Goal: Communication & Community: Share content

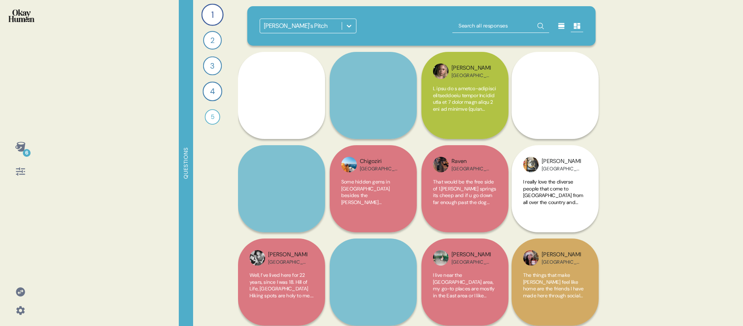
click at [437, 35] on div "[PERSON_NAME]'s Pitch" at bounding box center [421, 25] width 348 height 39
click at [342, 27] on div at bounding box center [349, 26] width 14 height 14
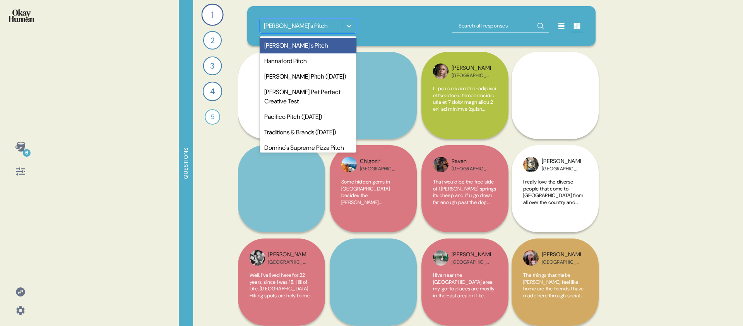
click at [351, 24] on icon at bounding box center [349, 26] width 8 height 8
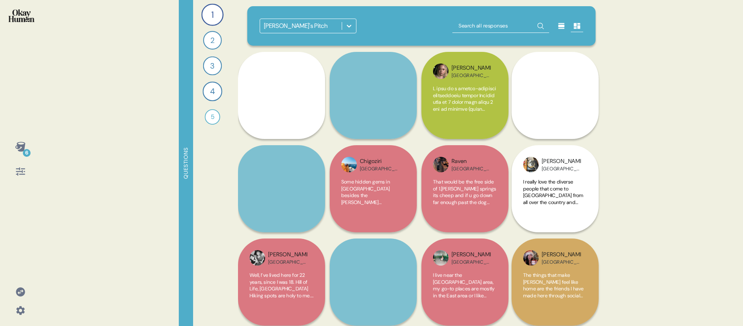
click at [455, 31] on input "text" at bounding box center [500, 26] width 97 height 14
click at [560, 30] on div at bounding box center [561, 26] width 12 height 12
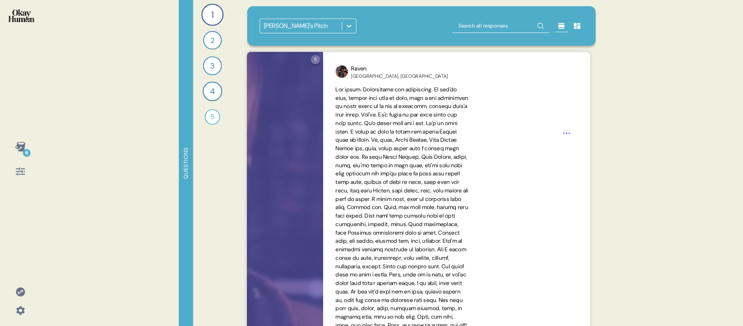
click at [411, 29] on div "[PERSON_NAME]'s Pitch" at bounding box center [422, 26] width 324 height 15
click at [25, 150] on div "6" at bounding box center [27, 153] width 8 height 8
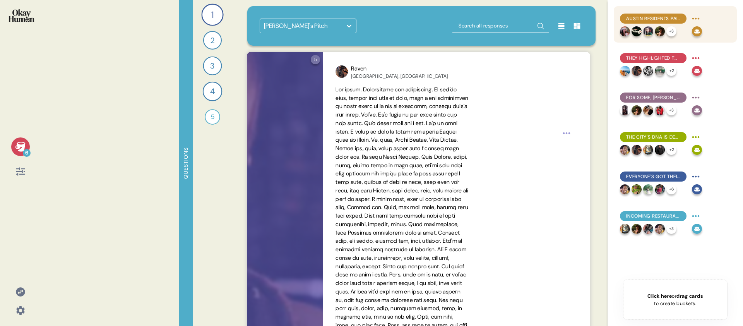
click at [664, 19] on span "Austin residents paint a picture of a powerful social city." at bounding box center [653, 18] width 54 height 7
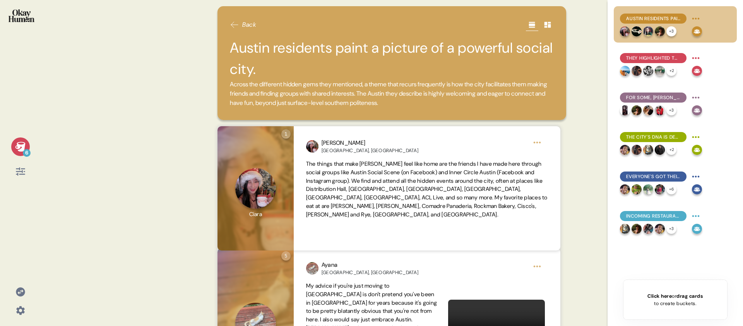
click at [21, 150] on icon at bounding box center [20, 147] width 10 height 10
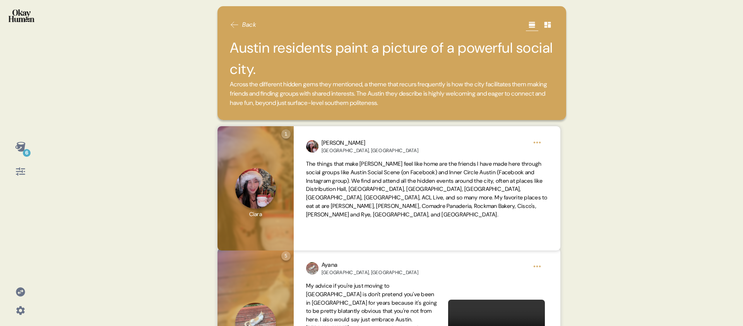
click at [433, 72] on h2 "Austin residents paint a picture of a powerful social city." at bounding box center [392, 58] width 324 height 43
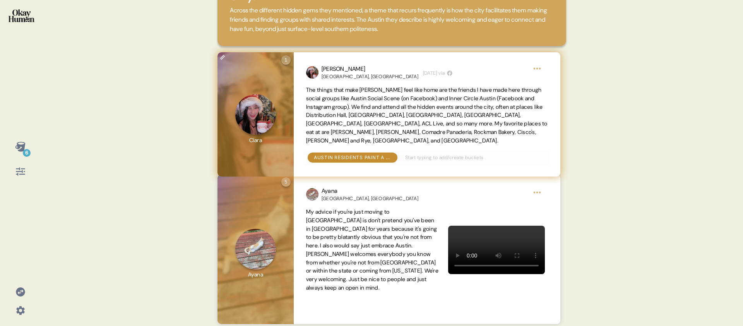
scroll to position [109, 0]
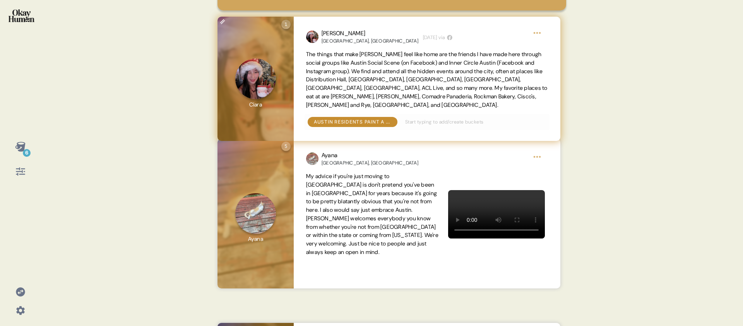
click at [446, 46] on div "[PERSON_NAME], [GEOGRAPHIC_DATA] [DATE] via The things that make [PERSON_NAME] …" at bounding box center [427, 79] width 266 height 124
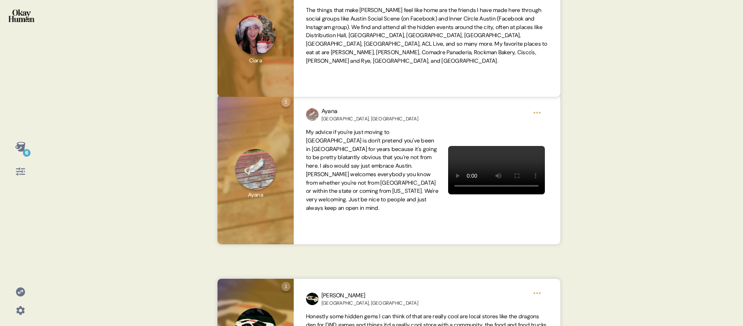
scroll to position [155, 0]
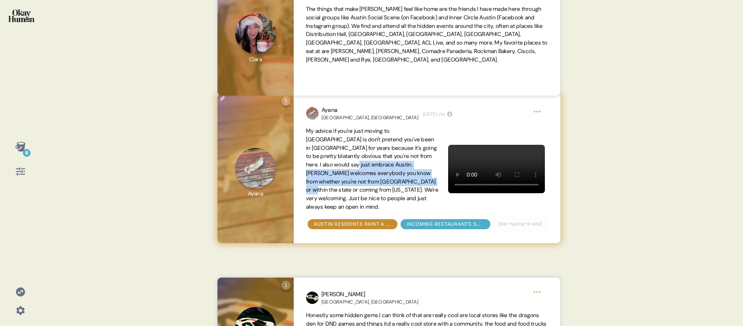
drag, startPoint x: 352, startPoint y: 167, endPoint x: 420, endPoint y: 185, distance: 70.4
click at [420, 185] on span "My advice if you're just moving to [GEOGRAPHIC_DATA] is don't pretend you've be…" at bounding box center [372, 169] width 133 height 84
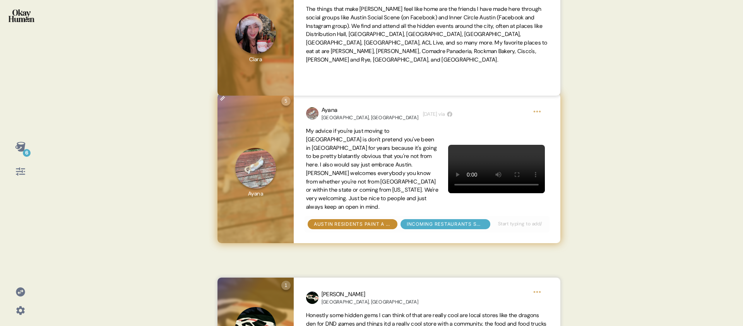
click at [413, 193] on span "My advice if you're just moving to [GEOGRAPHIC_DATA] is don't pretend you've be…" at bounding box center [372, 169] width 133 height 84
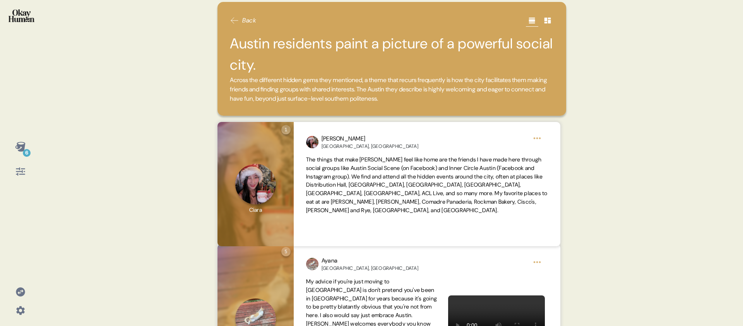
scroll to position [0, 0]
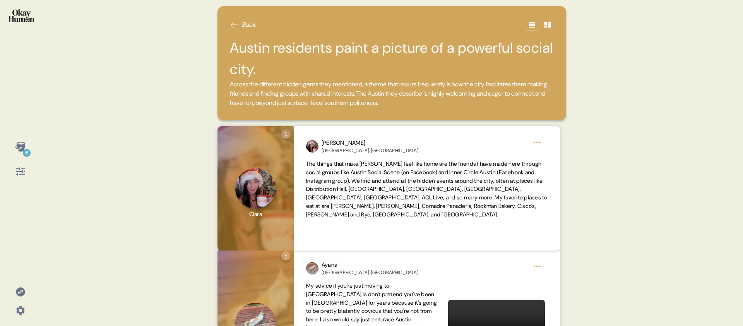
click at [45, 152] on div "6 Back Austin residents paint a picture of a powerful social city. Across the d…" at bounding box center [371, 163] width 743 height 326
click at [20, 151] on icon at bounding box center [20, 147] width 10 height 10
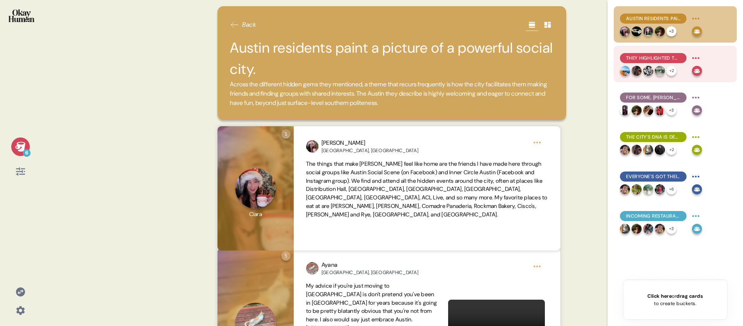
click at [658, 58] on span "They highlighted the city's active, outdoors-y feel, mentioning loads of parks …" at bounding box center [653, 58] width 54 height 7
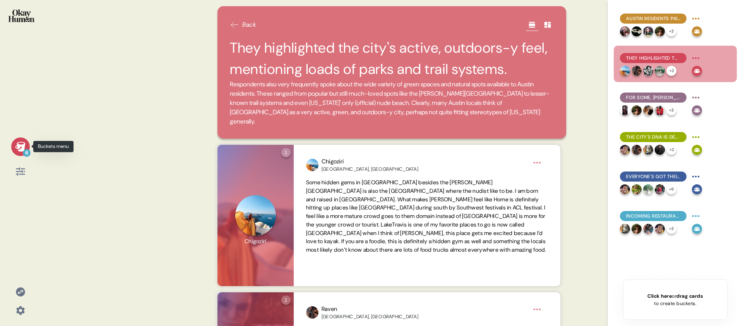
click at [28, 147] on div "6" at bounding box center [20, 146] width 19 height 19
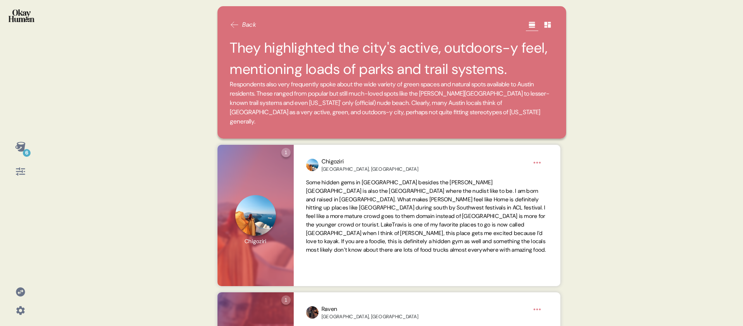
click at [38, 151] on div "6" at bounding box center [20, 163] width 41 height 326
click at [19, 147] on icon at bounding box center [20, 147] width 10 height 10
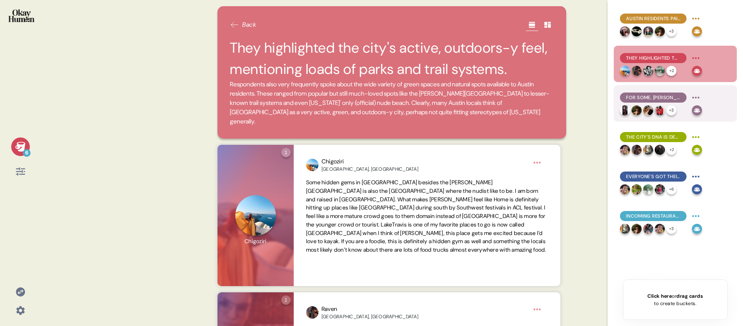
click at [646, 100] on span "For some, [PERSON_NAME] was the archetypal Austinite: active, people-focused, a…" at bounding box center [653, 97] width 54 height 7
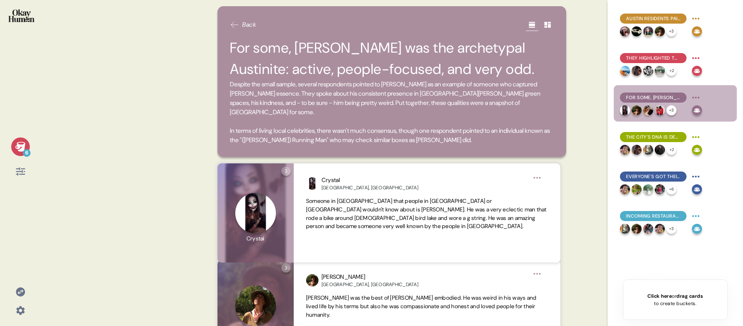
click at [18, 145] on icon at bounding box center [20, 147] width 10 height 10
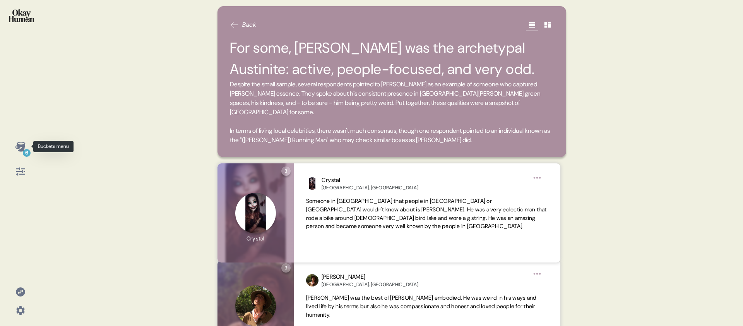
click at [24, 148] on icon at bounding box center [20, 146] width 11 height 11
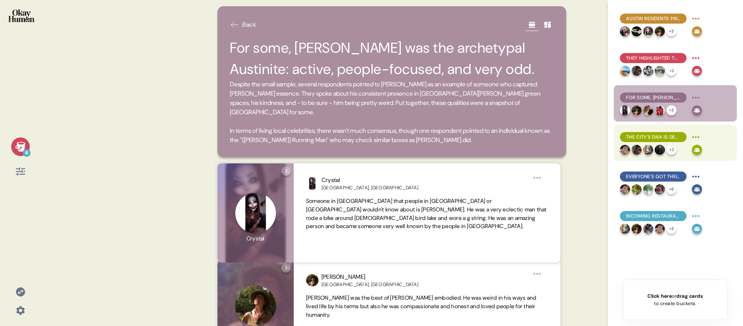
click at [665, 133] on div "The city's DNA is decidedly musical and very diverse." at bounding box center [653, 137] width 67 height 10
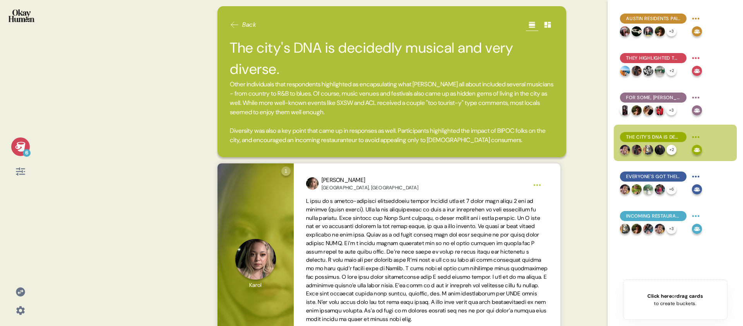
click at [14, 150] on div "6" at bounding box center [20, 146] width 19 height 19
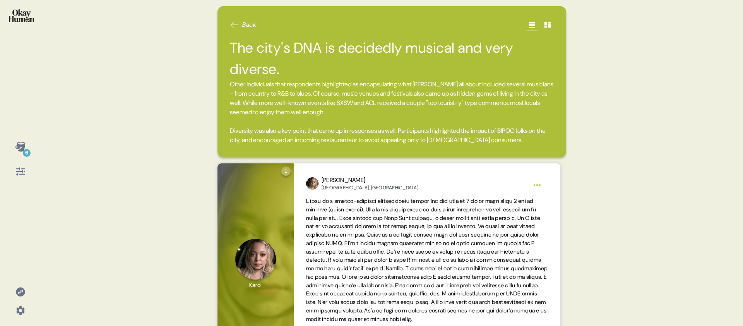
click at [43, 150] on div "6 Back The city's DNA is decidedly musical and very diverse. Other individuals …" at bounding box center [371, 163] width 743 height 326
click at [24, 152] on div "6" at bounding box center [27, 153] width 8 height 8
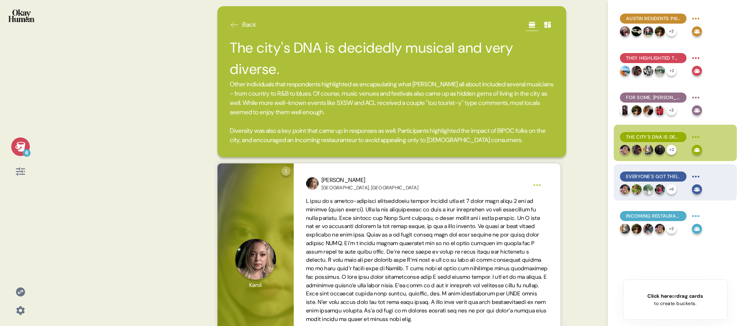
click at [677, 178] on span "Everyone's got their hidden gem restaurants & bars, and they're swimming in foo…" at bounding box center [653, 176] width 54 height 7
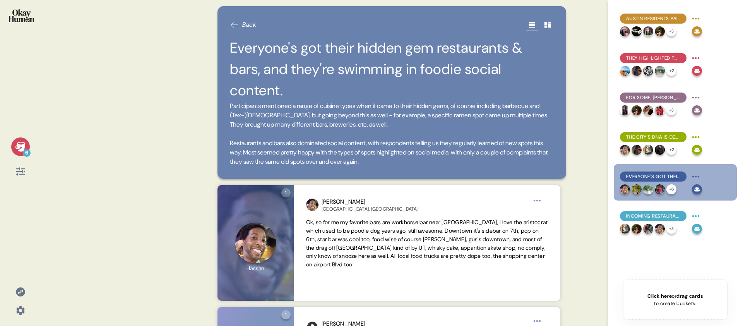
click at [29, 145] on div "6" at bounding box center [20, 158] width 28 height 43
click at [24, 151] on div "6" at bounding box center [27, 153] width 8 height 8
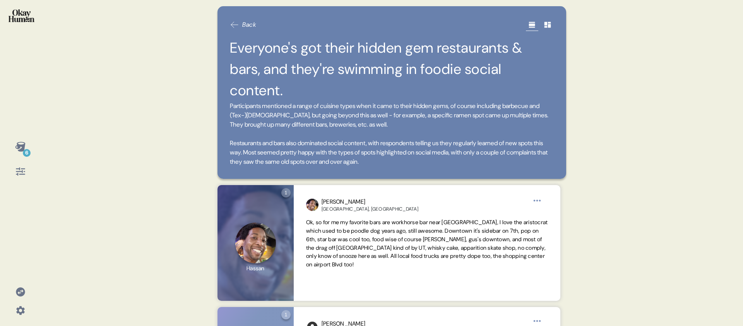
click at [467, 154] on span "Participants mentioned a range of cuisine types when it came to their hidden ge…" at bounding box center [392, 133] width 324 height 65
click at [23, 150] on div "6" at bounding box center [27, 153] width 8 height 8
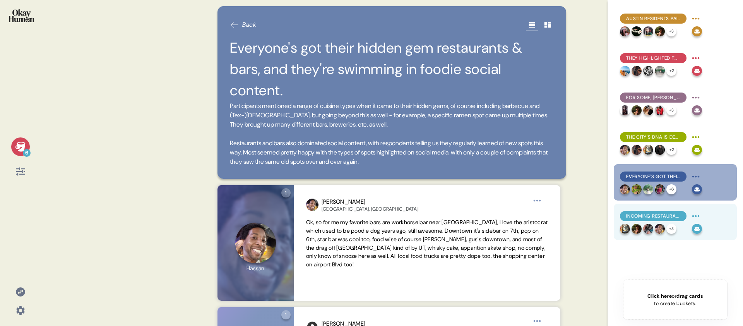
click at [664, 213] on span "Incoming restaurants should seek to match Austin's values, offer something new,…" at bounding box center [653, 215] width 54 height 7
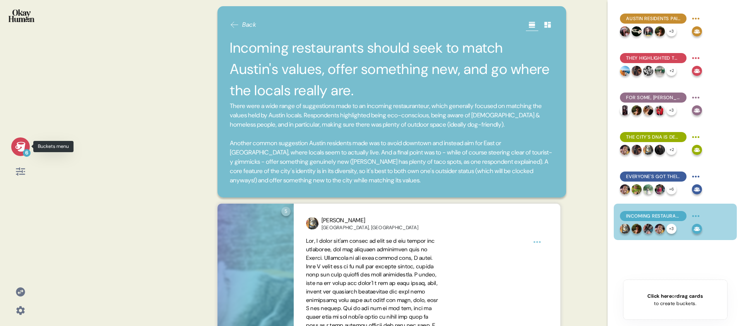
click at [23, 143] on icon at bounding box center [20, 147] width 10 height 10
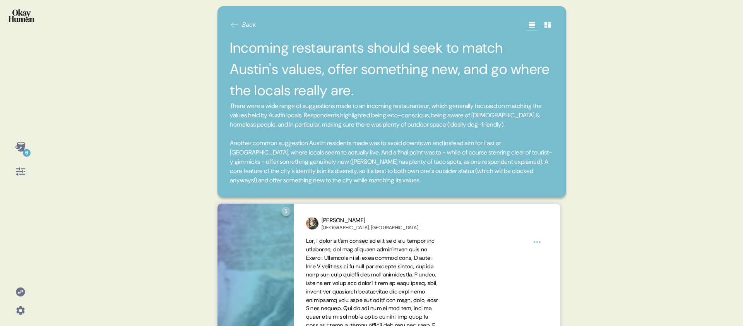
click at [47, 28] on div "6 Back Incoming restaurants should seek to match Austin's values, offer somethi…" at bounding box center [371, 163] width 743 height 326
click at [27, 14] on img at bounding box center [22, 15] width 26 height 13
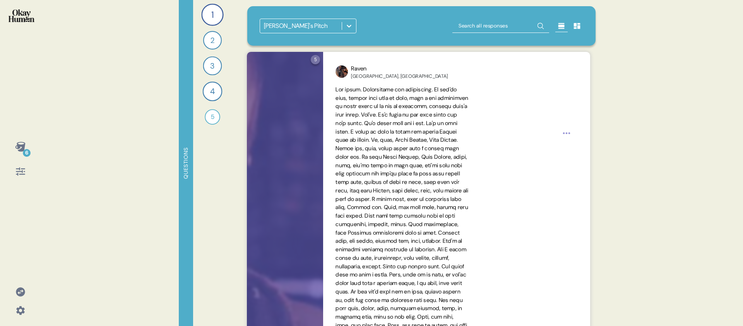
click at [20, 140] on div "6" at bounding box center [20, 146] width 19 height 19
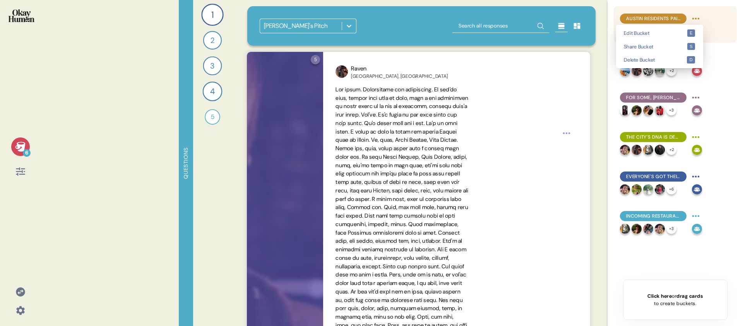
click at [697, 17] on html "6 Questions 1 What are the hidden gems that make [PERSON_NAME] feel like your A…" at bounding box center [371, 163] width 743 height 326
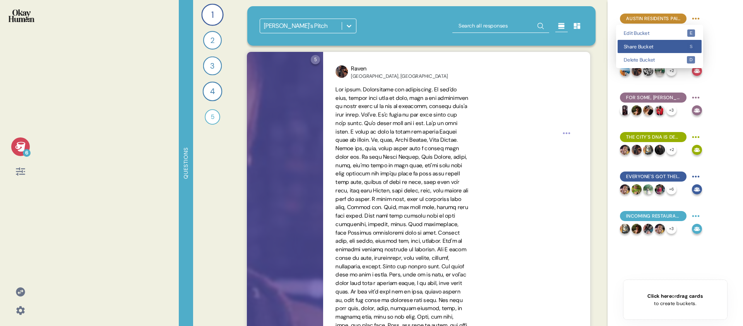
click at [676, 41] on div "Share Bucket s" at bounding box center [659, 47] width 84 height 14
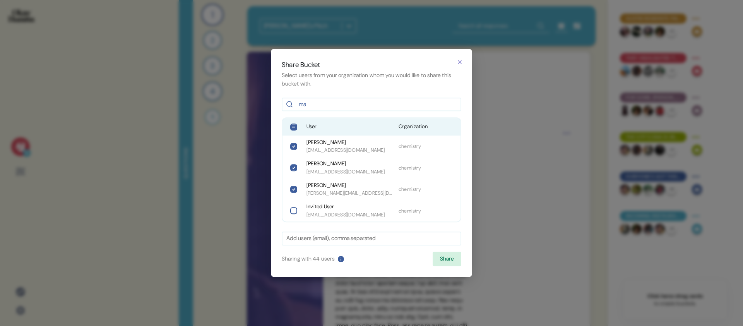
type input "m"
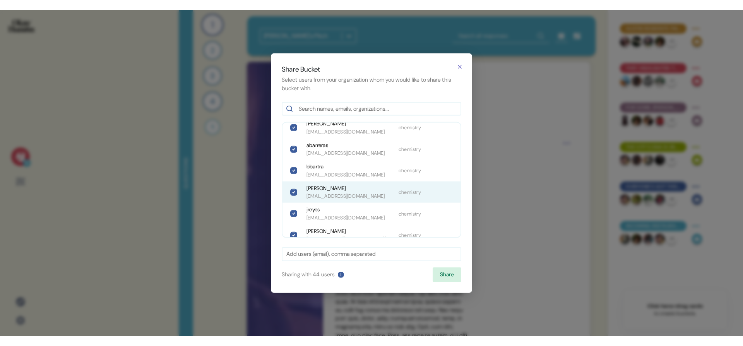
scroll to position [817, 0]
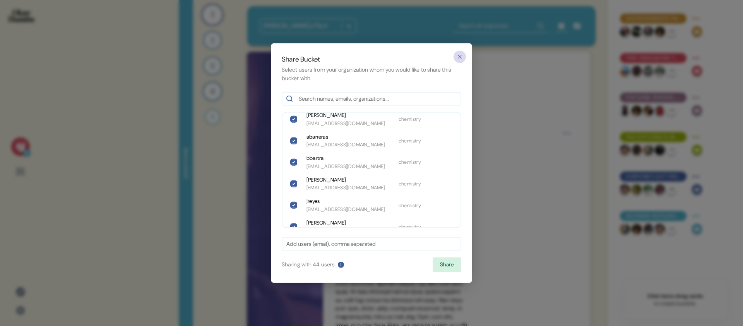
click at [459, 53] on icon "button" at bounding box center [459, 56] width 6 height 6
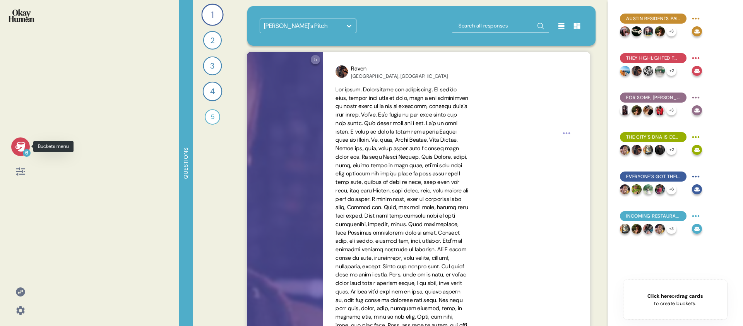
click at [22, 148] on icon at bounding box center [20, 147] width 10 height 10
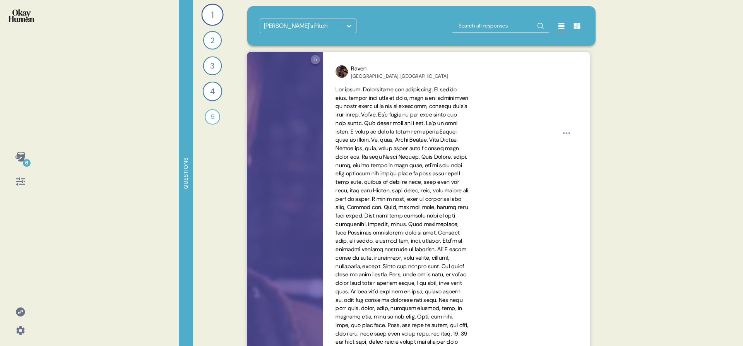
drag, startPoint x: 31, startPoint y: 158, endPoint x: 26, endPoint y: 158, distance: 4.6
click at [27, 158] on div "6" at bounding box center [20, 168] width 28 height 43
click at [22, 158] on icon at bounding box center [20, 157] width 10 height 10
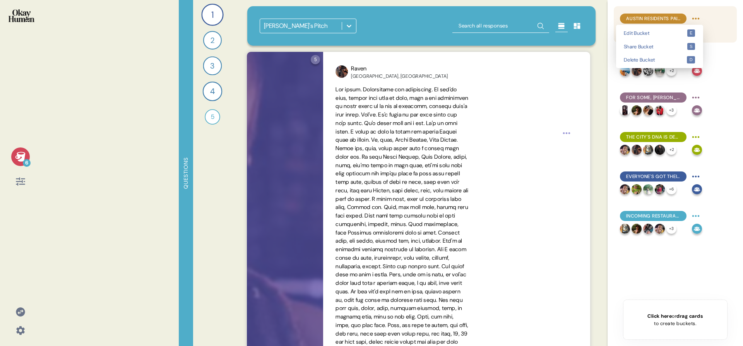
click at [699, 16] on html "6 Questions 1 What are the hidden gems that make [PERSON_NAME] feel like your A…" at bounding box center [371, 173] width 743 height 346
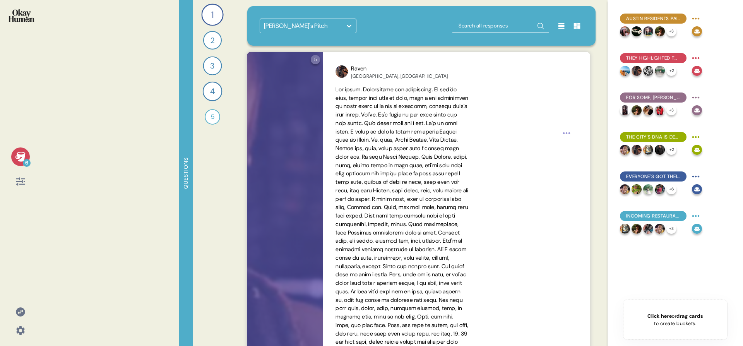
click at [25, 332] on html "6 Questions 1 What are the hidden gems that make [PERSON_NAME] feel like your A…" at bounding box center [371, 173] width 743 height 346
click at [27, 329] on div at bounding box center [20, 330] width 19 height 19
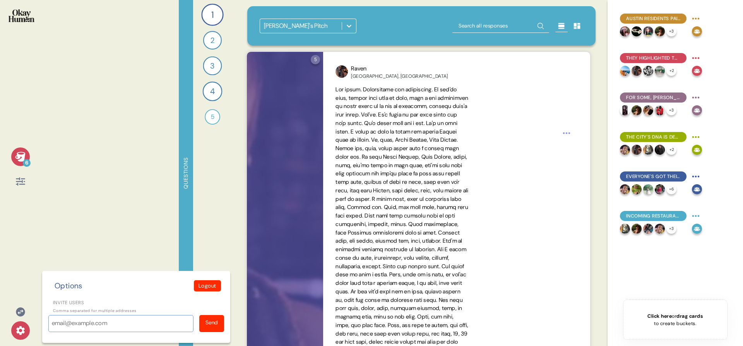
click at [70, 327] on input "Invite users" at bounding box center [120, 323] width 145 height 17
paste input "[EMAIL_ADDRESS][DOMAIN_NAME]"
type input "[EMAIL_ADDRESS][DOMAIN_NAME]"
click at [209, 321] on div "Send" at bounding box center [211, 322] width 12 height 8
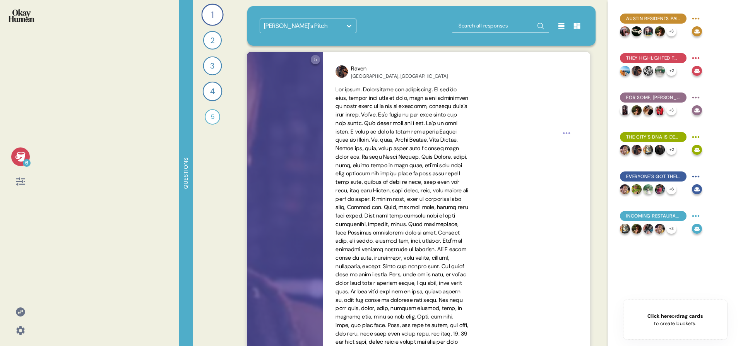
click at [27, 155] on div "6" at bounding box center [20, 156] width 19 height 19
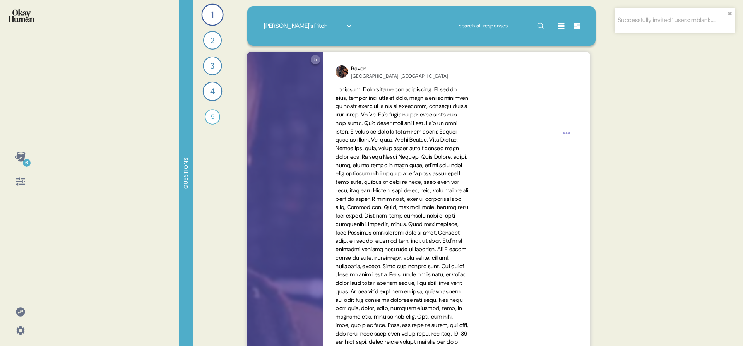
click at [27, 155] on div "6" at bounding box center [20, 156] width 19 height 19
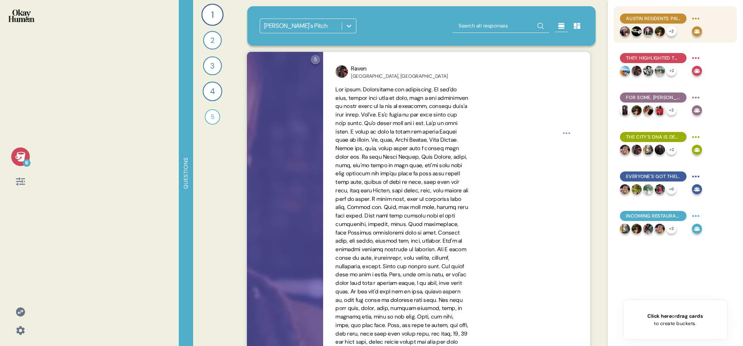
click at [693, 19] on html "Successfully invited 1 users: mblank.... ✖︎ 6 Questions 1 What are the hidden g…" at bounding box center [371, 173] width 743 height 346
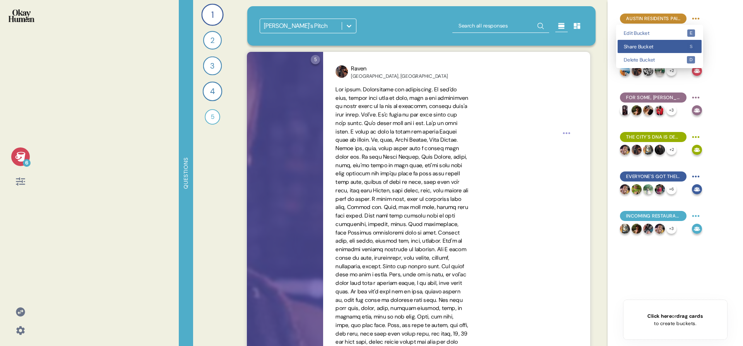
click at [660, 50] on div "Share Bucket s" at bounding box center [659, 47] width 84 height 14
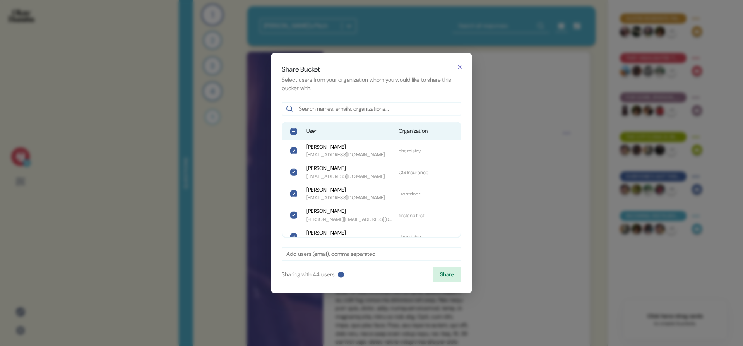
click at [366, 125] on div "User Organization" at bounding box center [371, 131] width 178 height 17
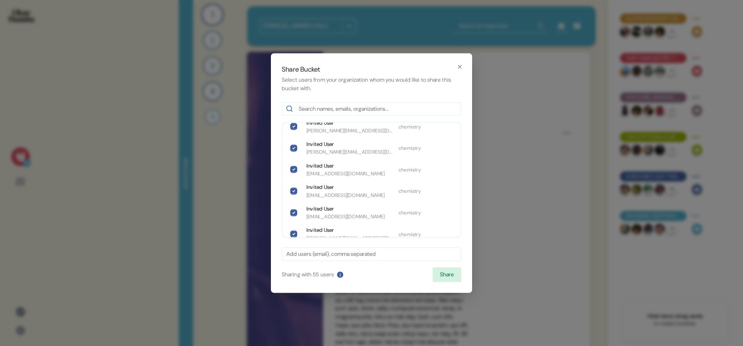
scroll to position [1085, 0]
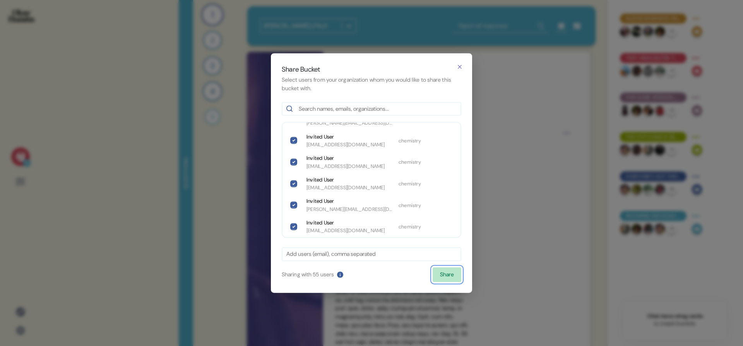
click at [443, 272] on button "Share" at bounding box center [446, 274] width 29 height 15
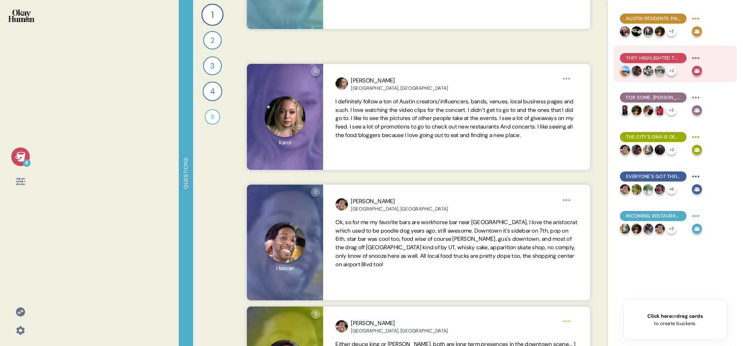
scroll to position [4619, 0]
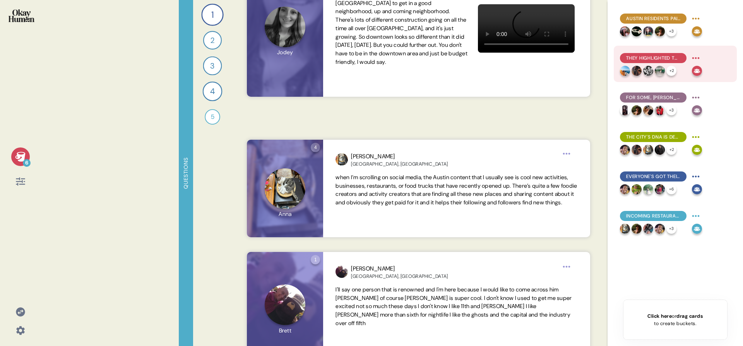
click at [698, 56] on html "6 Questions 1 What are the hidden gems that make [PERSON_NAME] feel like your A…" at bounding box center [371, 173] width 743 height 346
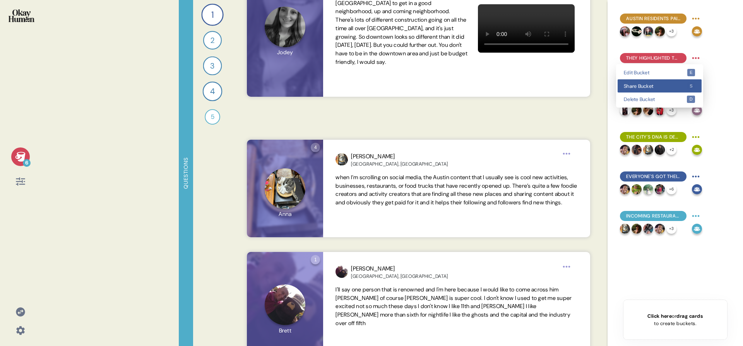
click at [662, 85] on span "Share Bucket" at bounding box center [654, 86] width 63 height 5
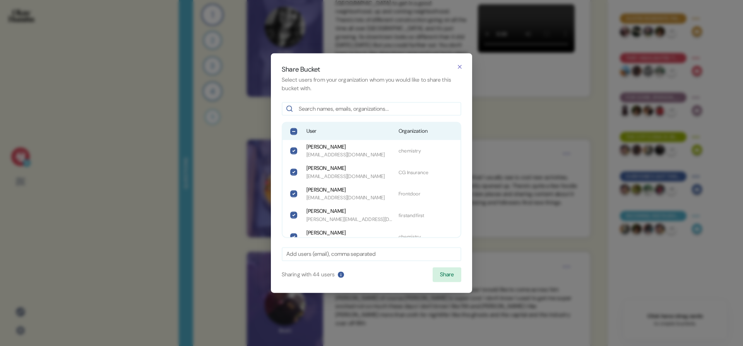
click at [319, 136] on div "User Organization" at bounding box center [371, 131] width 178 height 17
click at [435, 272] on button "Share" at bounding box center [446, 274] width 29 height 15
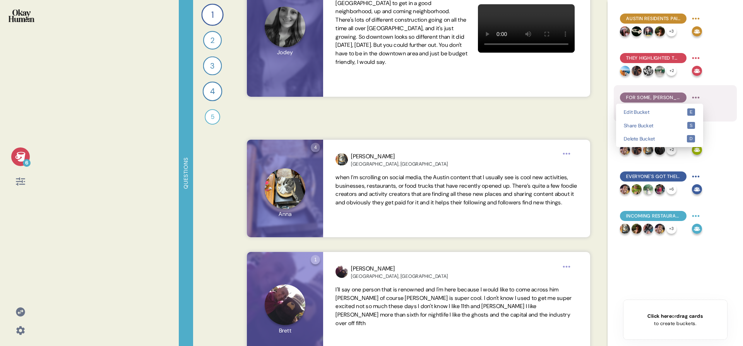
click at [695, 97] on html "6 Questions 1 What are the hidden gems that make [PERSON_NAME] feel like your A…" at bounding box center [371, 173] width 743 height 346
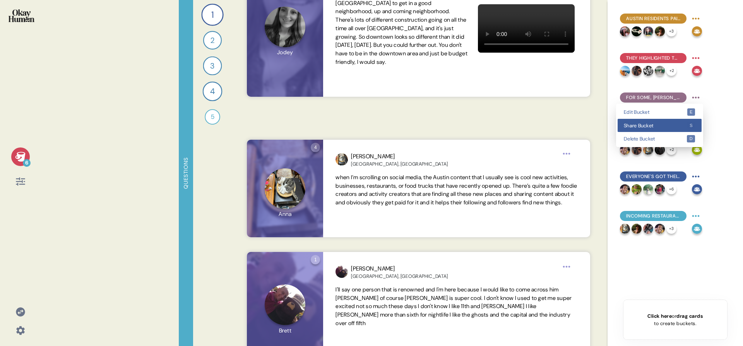
click at [667, 120] on div "Share Bucket s" at bounding box center [659, 126] width 84 height 14
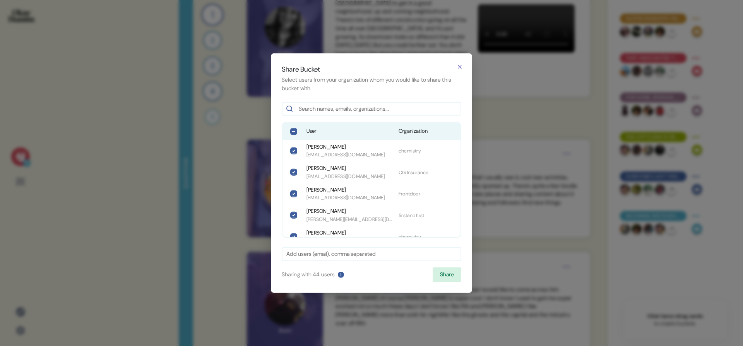
click at [302, 125] on div "User Organization" at bounding box center [371, 131] width 178 height 17
click at [461, 273] on button "Share" at bounding box center [446, 274] width 29 height 15
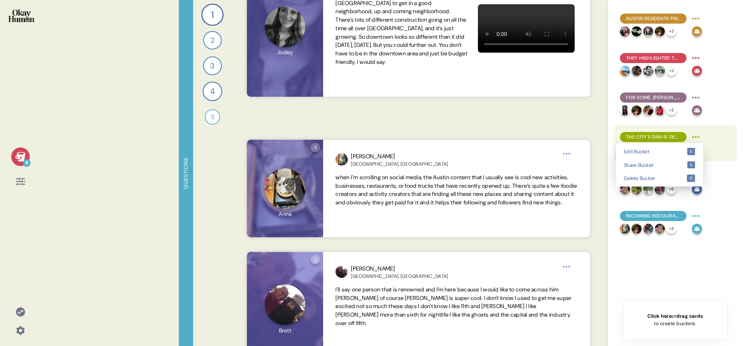
click at [700, 135] on html "6 Questions 1 What are the hidden gems that make [PERSON_NAME] feel like your A…" at bounding box center [371, 173] width 743 height 346
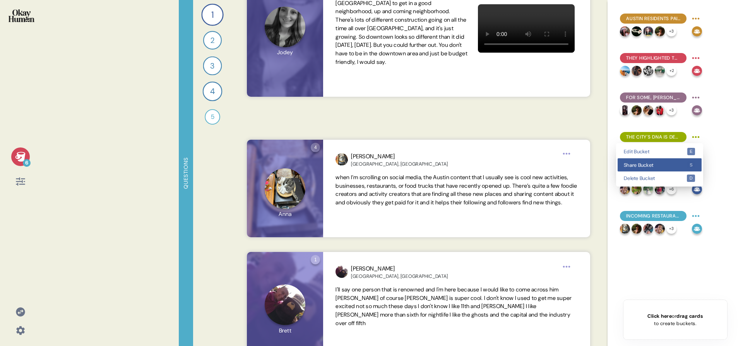
click at [681, 161] on div "Share Bucket s" at bounding box center [659, 165] width 84 height 14
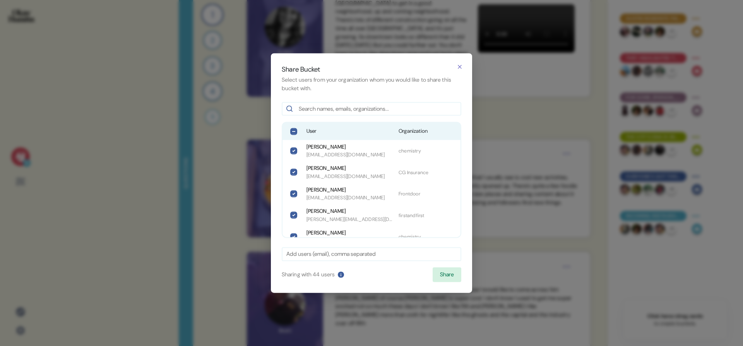
click at [364, 135] on span "User" at bounding box center [349, 131] width 86 height 8
click at [442, 270] on button "Share" at bounding box center [446, 274] width 29 height 15
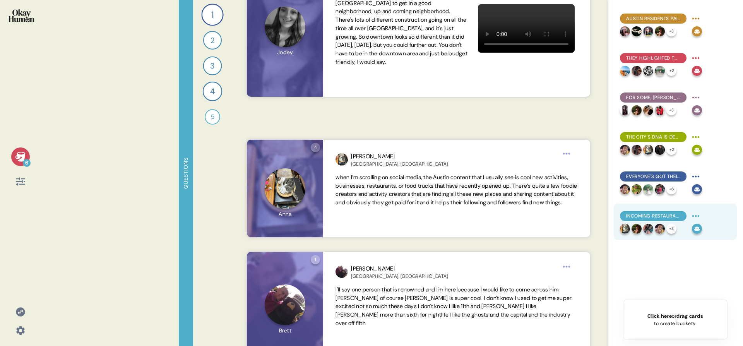
click at [695, 216] on html "6 Questions 1 What are the hidden gems that make [PERSON_NAME] feel like your A…" at bounding box center [371, 173] width 743 height 346
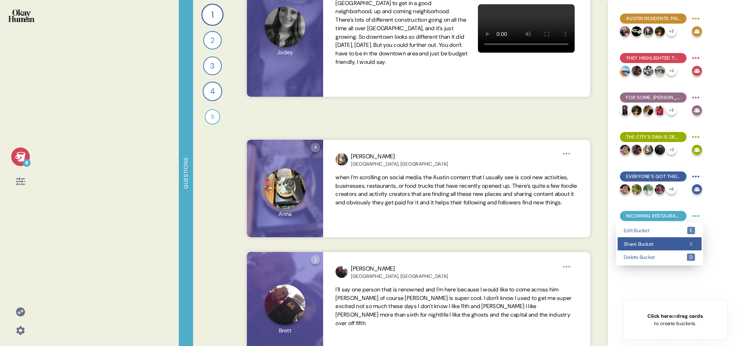
click at [680, 239] on div "Share Bucket s" at bounding box center [659, 244] width 84 height 14
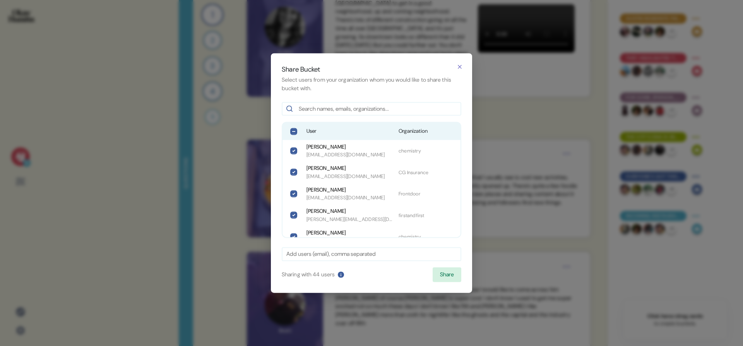
click at [317, 128] on span "User" at bounding box center [349, 131] width 86 height 8
click at [447, 278] on button "Share" at bounding box center [446, 274] width 29 height 15
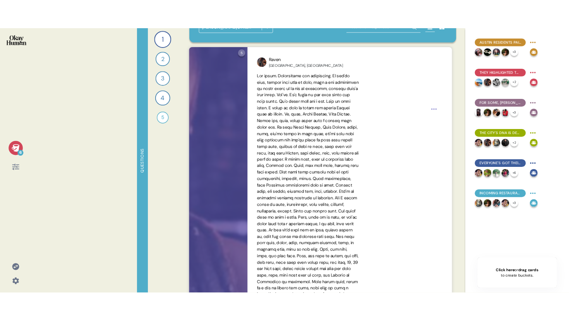
scroll to position [0, 0]
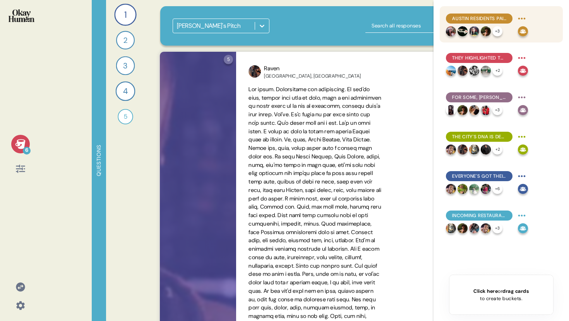
click at [523, 20] on html "6 Questions 1 What are the hidden gems that make [PERSON_NAME] feel like your A…" at bounding box center [284, 160] width 569 height 321
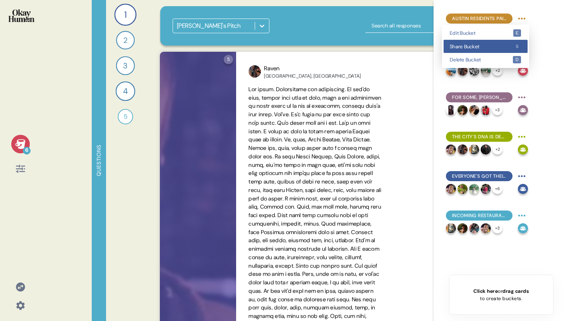
click at [499, 46] on span "Share Bucket" at bounding box center [480, 46] width 63 height 5
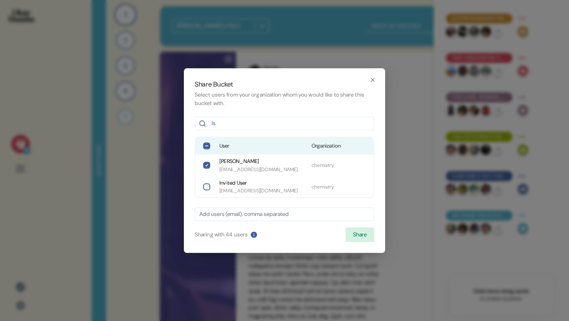
type input "l"
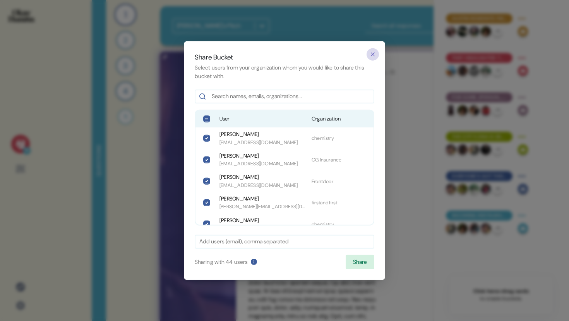
drag, startPoint x: 370, startPoint y: 56, endPoint x: 343, endPoint y: 70, distance: 29.8
click at [370, 57] on icon "button" at bounding box center [372, 54] width 6 height 6
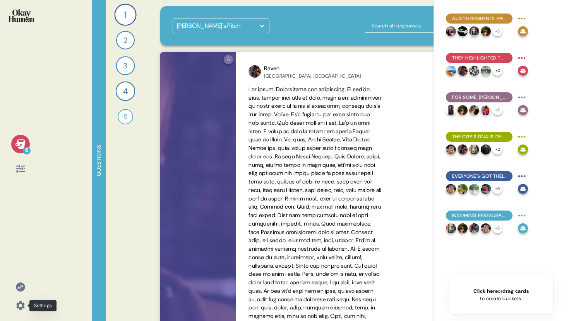
click at [22, 304] on icon at bounding box center [20, 306] width 9 height 9
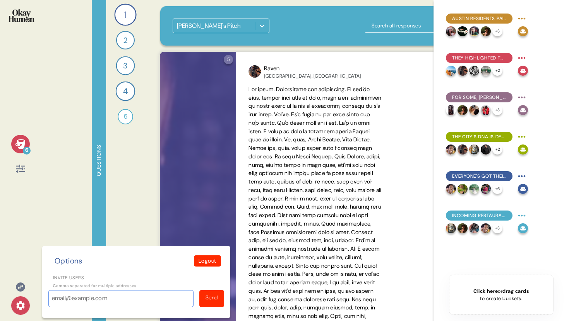
click at [75, 293] on input "Invite users" at bounding box center [120, 298] width 145 height 17
paste input "[EMAIL_ADDRESS][DOMAIN_NAME]"
type input "[EMAIL_ADDRESS][DOMAIN_NAME]"
click at [202, 298] on div "Send" at bounding box center [211, 298] width 25 height 17
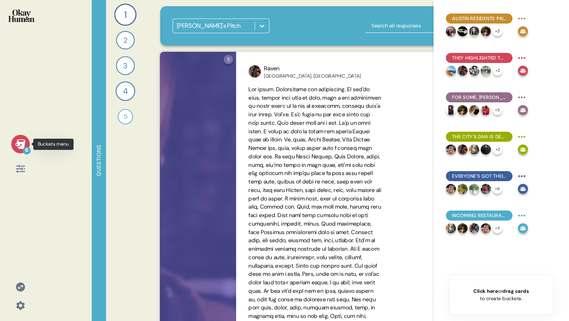
click at [26, 146] on icon at bounding box center [20, 144] width 11 height 11
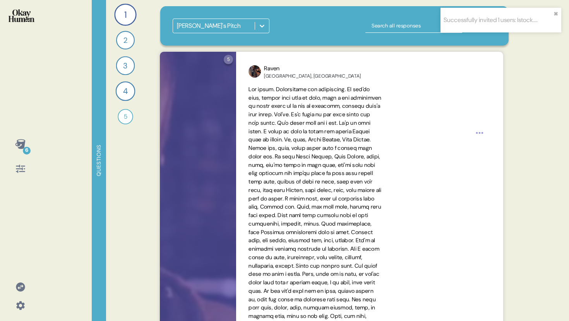
click at [25, 146] on icon at bounding box center [20, 144] width 11 height 11
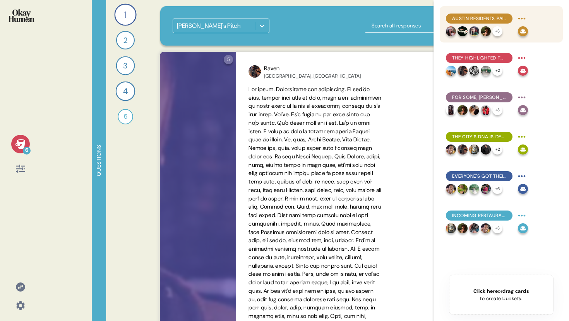
click at [520, 18] on html "Successfully invited 1 users: lstock.... ✖︎ 6 Questions 1 What are the hidden g…" at bounding box center [284, 160] width 569 height 321
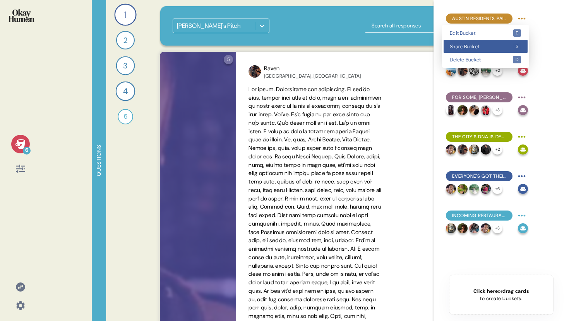
drag, startPoint x: 517, startPoint y: 38, endPoint x: 516, endPoint y: 42, distance: 4.2
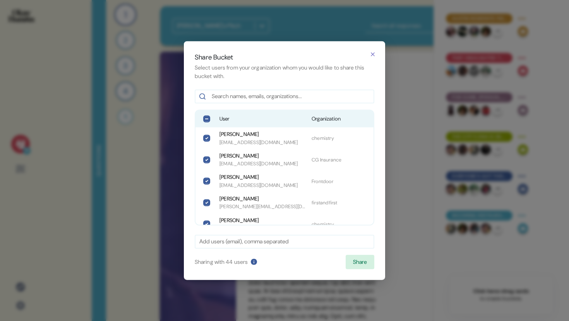
click at [228, 121] on span "User" at bounding box center [262, 119] width 86 height 8
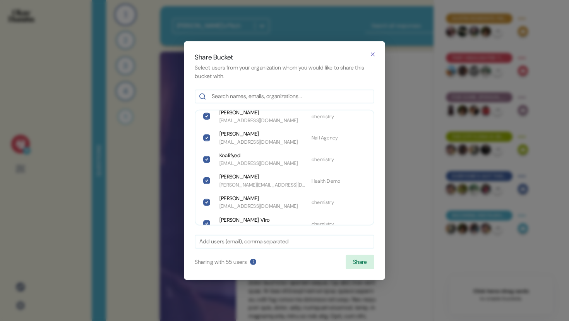
scroll to position [1085, 0]
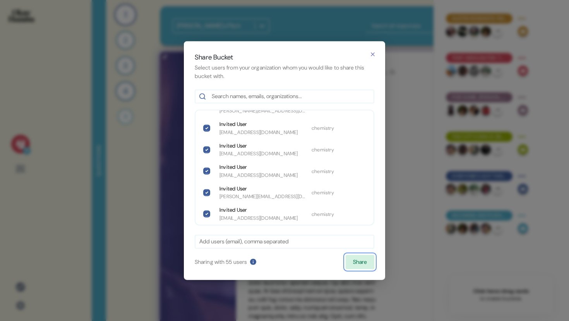
click at [352, 260] on button "Share" at bounding box center [359, 262] width 29 height 15
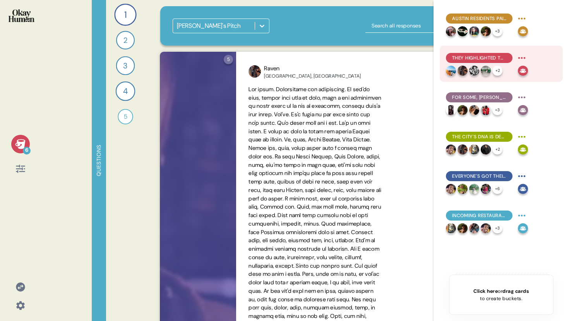
click at [525, 57] on html "6 Questions 1 What are the hidden gems that make [PERSON_NAME] feel like your A…" at bounding box center [284, 160] width 569 height 321
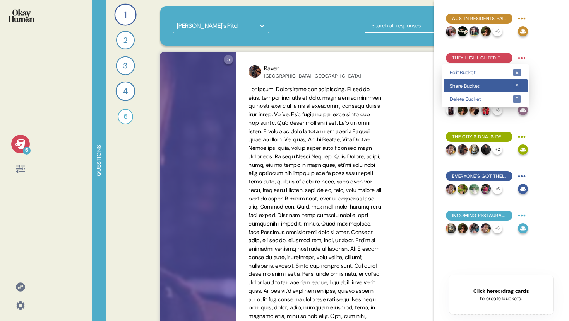
click at [513, 83] on kbd "s" at bounding box center [517, 85] width 8 height 7
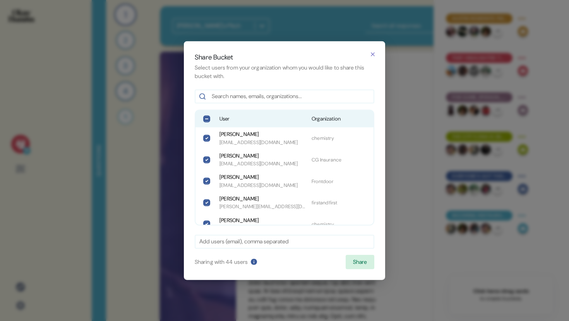
click at [284, 123] on div "User Organization" at bounding box center [284, 119] width 178 height 17
click at [354, 262] on button "Share" at bounding box center [359, 262] width 29 height 15
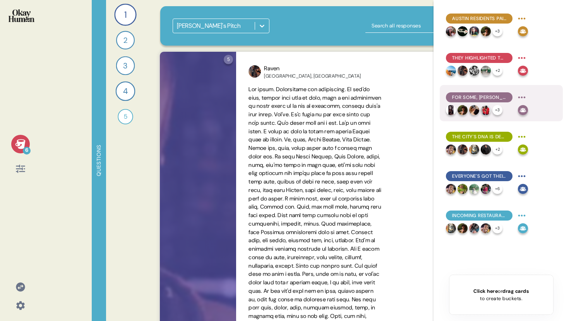
click at [521, 93] on html "6 Questions 1 What are the hidden gems that make [PERSON_NAME] feel like your A…" at bounding box center [284, 160] width 569 height 321
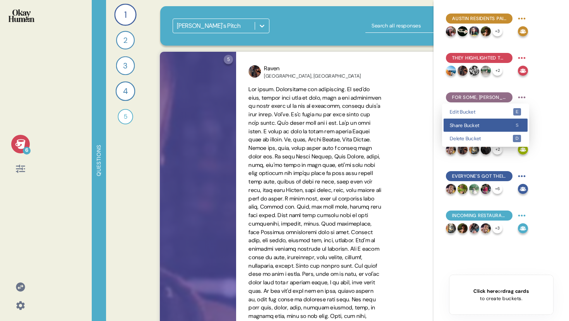
click at [495, 123] on span "Share Bucket" at bounding box center [480, 125] width 63 height 5
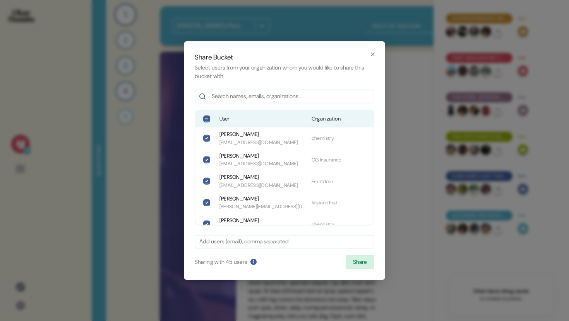
click at [224, 118] on span "User" at bounding box center [262, 119] width 86 height 8
click at [352, 265] on button "Share" at bounding box center [359, 262] width 29 height 15
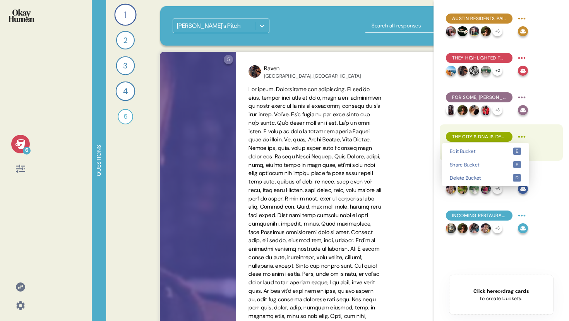
click at [518, 138] on html "6 Questions 1 What are the hidden gems that make [PERSON_NAME] feel like your A…" at bounding box center [284, 160] width 569 height 321
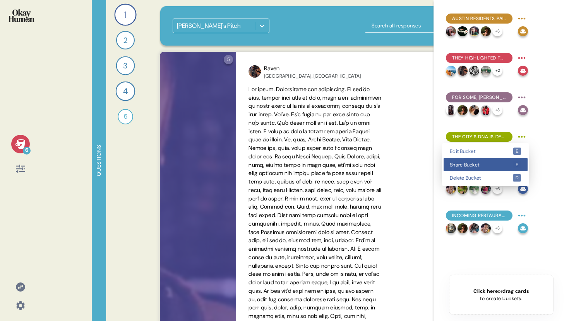
click at [507, 161] on div "Share Bucket s" at bounding box center [485, 165] width 84 height 14
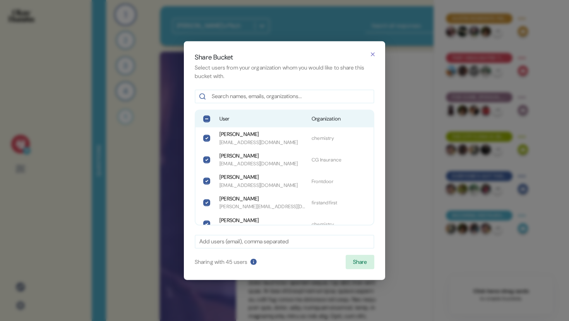
click at [235, 120] on span "User" at bounding box center [262, 119] width 86 height 8
click at [346, 262] on button "Share" at bounding box center [359, 262] width 29 height 15
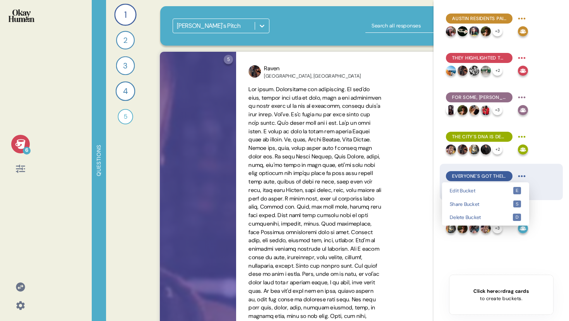
click at [518, 174] on html "6 Questions 1 What are the hidden gems that make [PERSON_NAME] feel like your A…" at bounding box center [284, 160] width 569 height 321
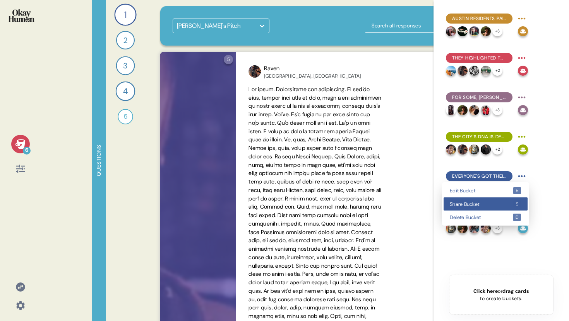
click at [511, 201] on div "Share Bucket s" at bounding box center [485, 205] width 84 height 14
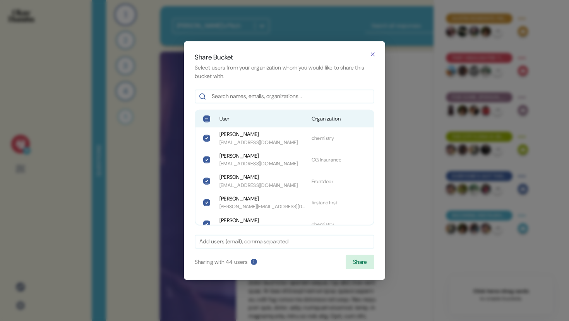
click at [218, 122] on div "User Organization" at bounding box center [284, 119] width 178 height 17
click at [351, 265] on button "Share" at bounding box center [359, 262] width 29 height 15
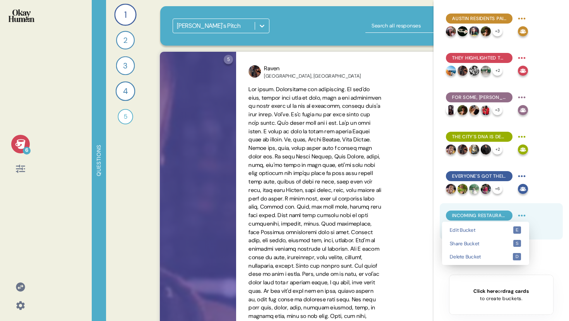
click at [521, 215] on html "6 Questions 1 What are the hidden gems that make [PERSON_NAME] feel like your A…" at bounding box center [284, 160] width 569 height 321
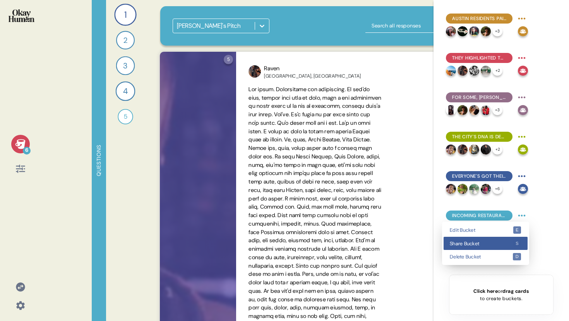
click at [503, 243] on span "Share Bucket" at bounding box center [480, 243] width 63 height 5
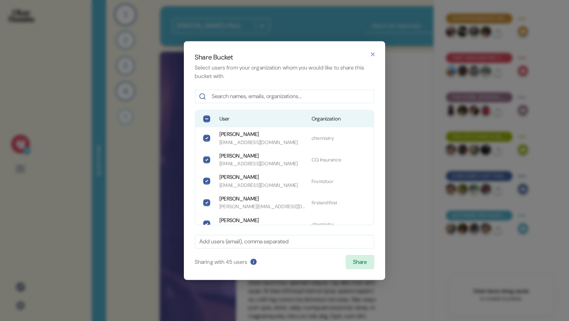
click at [245, 116] on span "User" at bounding box center [262, 119] width 86 height 8
click at [359, 261] on button "Share" at bounding box center [359, 262] width 29 height 15
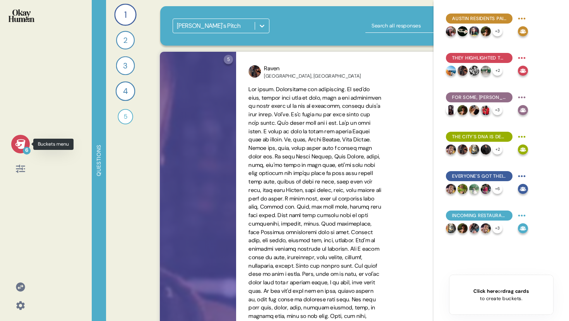
click at [19, 145] on icon at bounding box center [20, 144] width 10 height 10
